Goal: Download file/media

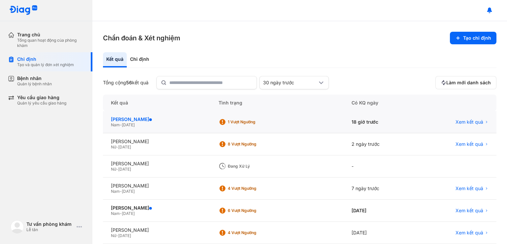
click at [192, 117] on div "[PERSON_NAME]" at bounding box center [157, 119] width 92 height 6
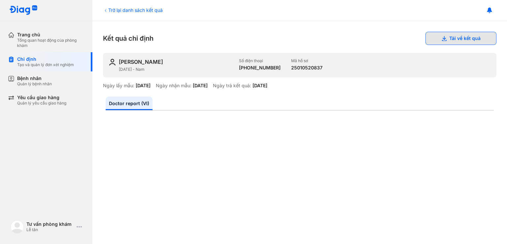
click at [459, 37] on button "Tải về kết quả" at bounding box center [460, 38] width 71 height 13
